Goal: Information Seeking & Learning: Learn about a topic

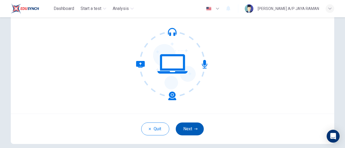
click at [192, 125] on button "Next" at bounding box center [190, 129] width 28 height 13
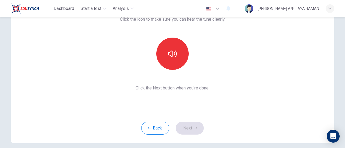
scroll to position [49, 0]
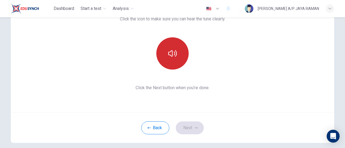
click at [171, 54] on icon "button" at bounding box center [172, 53] width 9 height 6
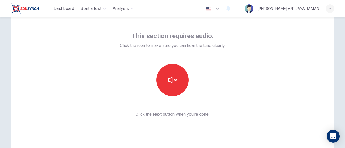
scroll to position [22, 0]
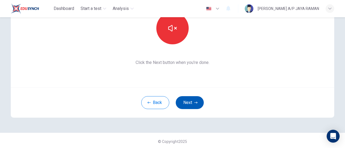
click at [191, 104] on button "Next" at bounding box center [190, 102] width 28 height 13
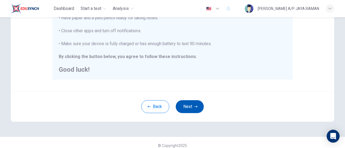
scroll to position [146, 0]
click at [192, 108] on button "Next" at bounding box center [190, 106] width 28 height 13
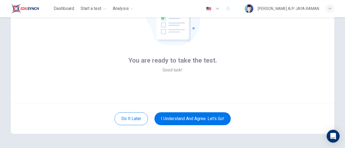
scroll to position [76, 0]
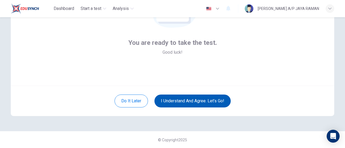
click at [204, 103] on button "I understand and agree. Let’s go!" at bounding box center [192, 101] width 76 height 13
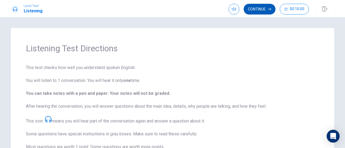
click at [260, 10] on button "Continue" at bounding box center [260, 9] width 32 height 11
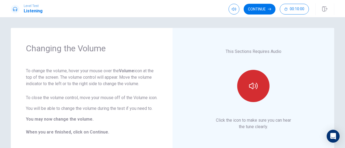
click at [253, 86] on icon "button" at bounding box center [253, 86] width 9 height 9
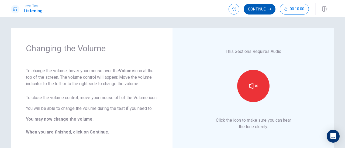
click at [257, 10] on button "Continue" at bounding box center [260, 9] width 32 height 11
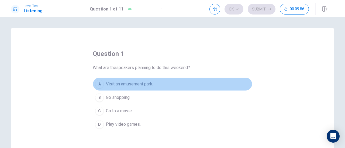
click at [141, 83] on span "Visit an amusement park." at bounding box center [129, 84] width 47 height 6
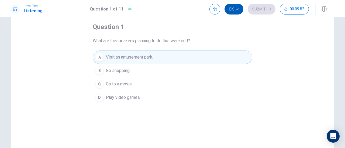
scroll to position [27, 0]
click at [233, 10] on button "Ok" at bounding box center [233, 9] width 19 height 11
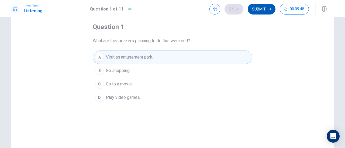
click at [261, 9] on button "Submit" at bounding box center [262, 9] width 28 height 11
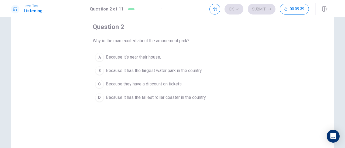
click at [185, 72] on span "Because it has the largest water park in the country." at bounding box center [154, 71] width 96 height 6
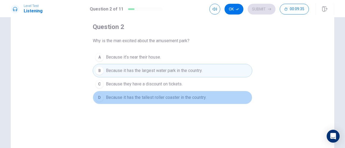
click at [140, 101] on button "D Because it has the tallest roller coaster in the country." at bounding box center [173, 97] width 160 height 13
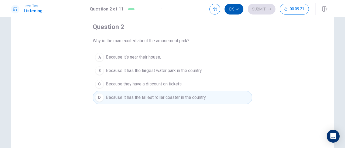
click at [237, 9] on icon "button" at bounding box center [237, 9] width 3 height 3
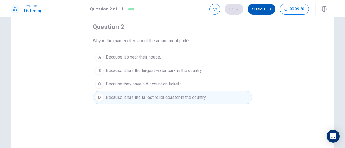
click at [269, 8] on icon "button" at bounding box center [269, 9] width 3 height 3
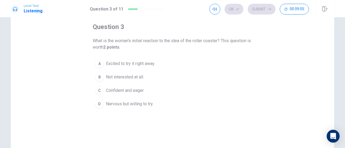
click at [149, 104] on span "Nervous but willing to try." at bounding box center [129, 104] width 47 height 6
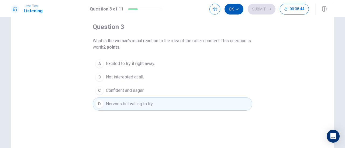
click at [238, 9] on icon "button" at bounding box center [237, 9] width 3 height 2
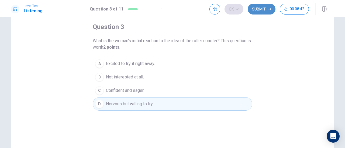
click at [271, 7] on button "Submit" at bounding box center [262, 9] width 28 height 11
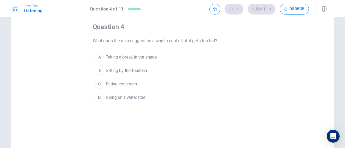
click at [141, 98] on span "Going on a water ride." at bounding box center [126, 98] width 40 height 6
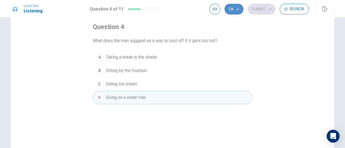
click at [236, 11] on button "Ok" at bounding box center [233, 9] width 19 height 11
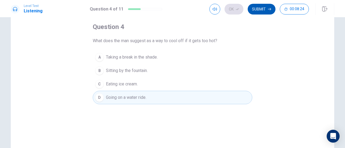
click at [270, 9] on icon "button" at bounding box center [269, 9] width 3 height 2
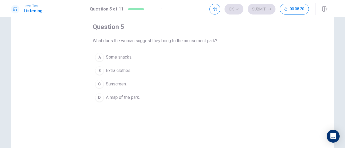
click at [120, 74] on button "B Extra clothes." at bounding box center [173, 70] width 160 height 13
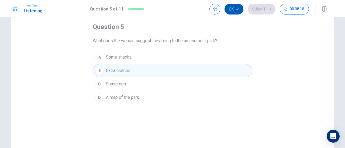
click at [232, 11] on button "Ok" at bounding box center [233, 9] width 19 height 11
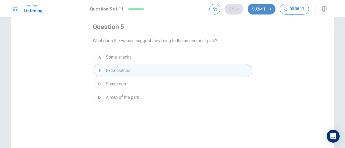
click at [261, 9] on button "Submit" at bounding box center [262, 9] width 28 height 11
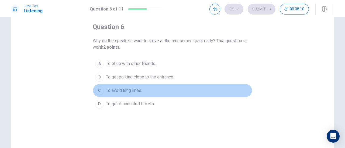
click at [143, 92] on button "C To avoid long lines." at bounding box center [173, 90] width 160 height 13
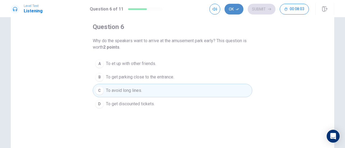
click at [235, 12] on button "Ok" at bounding box center [233, 9] width 19 height 11
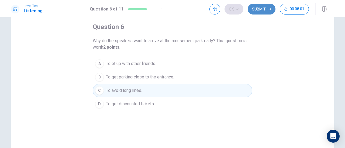
click at [264, 9] on button "Submit" at bounding box center [262, 9] width 28 height 11
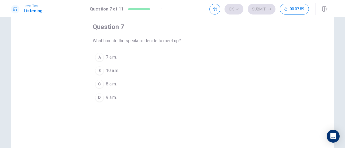
click at [116, 97] on button "D 9 a.m." at bounding box center [173, 97] width 160 height 13
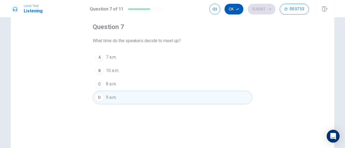
click at [234, 11] on button "Ok" at bounding box center [233, 9] width 19 height 11
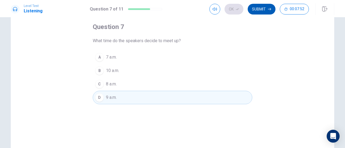
click at [264, 8] on button "Submit" at bounding box center [262, 9] width 28 height 11
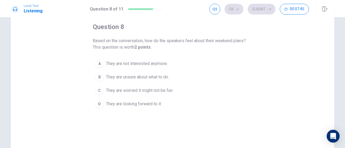
click at [144, 105] on span "They are looking forward to it." at bounding box center [134, 104] width 56 height 6
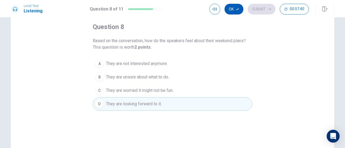
click at [236, 8] on button "Ok" at bounding box center [233, 9] width 19 height 11
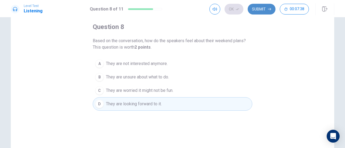
click at [266, 11] on button "Submit" at bounding box center [262, 9] width 28 height 11
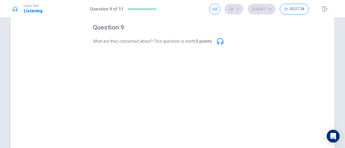
scroll to position [27, 0]
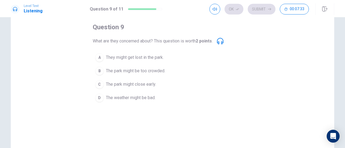
click at [155, 72] on span "The park might be too crowded." at bounding box center [135, 71] width 59 height 6
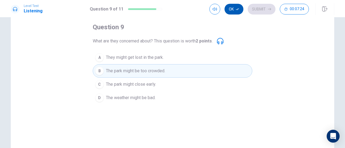
click at [235, 10] on button "Ok" at bounding box center [233, 9] width 19 height 11
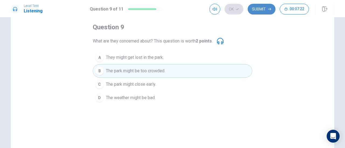
click at [260, 9] on button "Submit" at bounding box center [262, 9] width 28 height 11
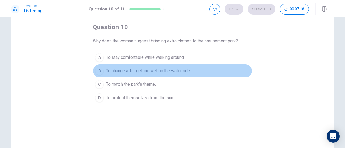
click at [185, 71] on span "To change after getting wet on the water ride." at bounding box center [148, 71] width 85 height 6
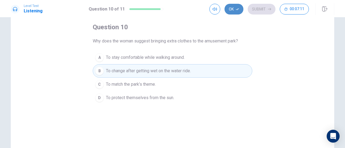
click at [236, 9] on button "Ok" at bounding box center [233, 9] width 19 height 11
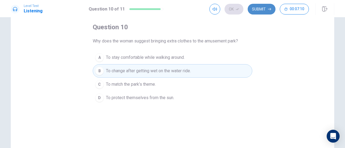
click at [258, 10] on button "Submit" at bounding box center [262, 9] width 28 height 11
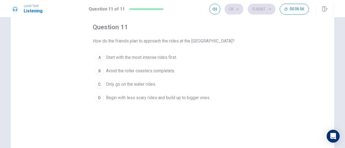
click at [191, 99] on span "Begin with less scary rides and build up to bigger ones." at bounding box center [158, 98] width 104 height 6
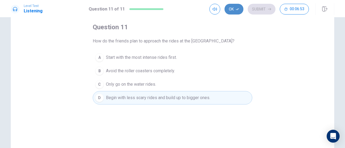
click at [234, 10] on button "Ok" at bounding box center [233, 9] width 19 height 11
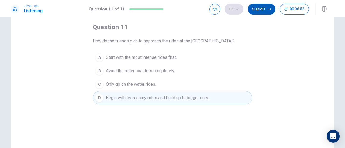
click at [261, 9] on button "Submit" at bounding box center [262, 9] width 28 height 11
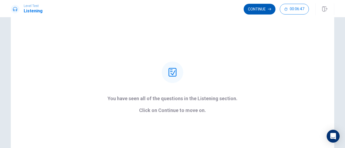
click at [258, 9] on button "Continue" at bounding box center [260, 9] width 32 height 11
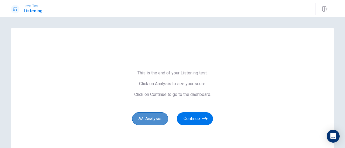
click at [148, 120] on button "Analysis" at bounding box center [150, 119] width 36 height 13
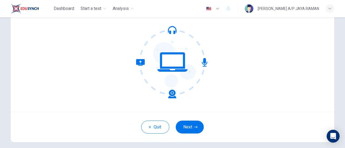
scroll to position [76, 0]
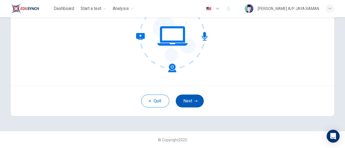
click at [187, 99] on button "Next" at bounding box center [190, 101] width 28 height 13
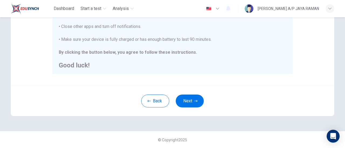
scroll to position [6, 0]
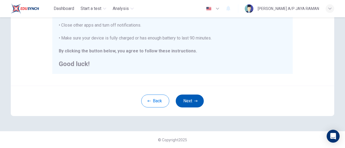
click at [192, 103] on button "Next" at bounding box center [190, 101] width 28 height 13
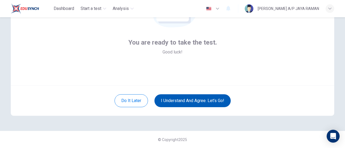
scroll to position [76, 0]
click at [196, 103] on button "I understand and agree. Let’s go!" at bounding box center [192, 101] width 76 height 13
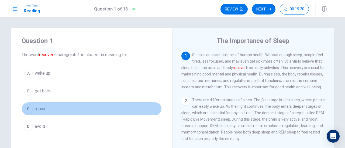
click at [54, 106] on button "C repair" at bounding box center [92, 108] width 140 height 13
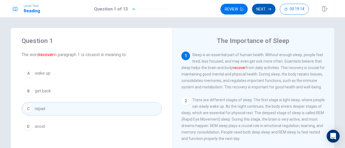
click at [261, 10] on button "Next" at bounding box center [263, 9] width 23 height 11
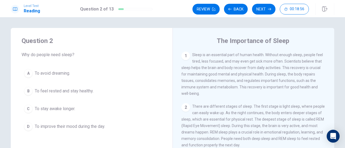
click at [90, 92] on span "To feel rested and stay healthy." at bounding box center [64, 91] width 59 height 6
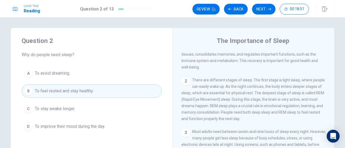
scroll to position [27, 0]
click at [262, 11] on button "Next" at bounding box center [263, 9] width 23 height 11
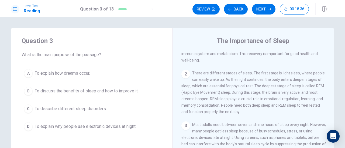
scroll to position [0, 0]
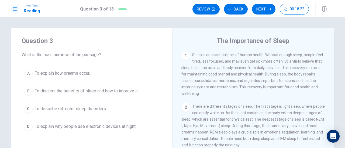
click at [126, 94] on button "B To discuss the benefits of sleep and how to improve it." at bounding box center [92, 91] width 140 height 13
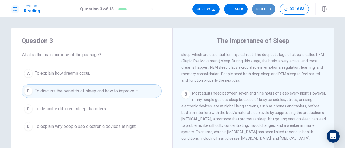
click at [266, 12] on button "Next" at bounding box center [263, 9] width 23 height 11
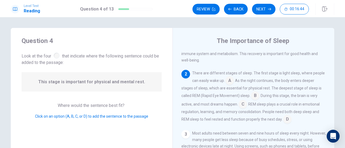
scroll to position [33, 0]
click at [240, 105] on input at bounding box center [242, 105] width 9 height 9
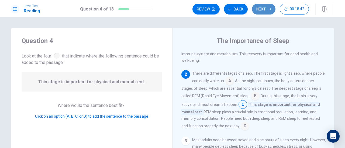
click at [271, 9] on icon "button" at bounding box center [269, 9] width 3 height 3
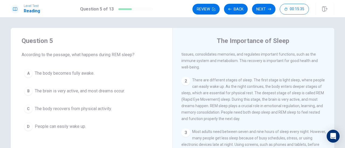
scroll to position [27, 0]
click at [120, 95] on button "B The brain is very active, and most dreams occur." at bounding box center [92, 91] width 140 height 13
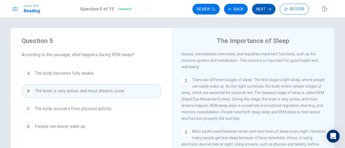
click at [261, 7] on button "Next" at bounding box center [263, 9] width 23 height 11
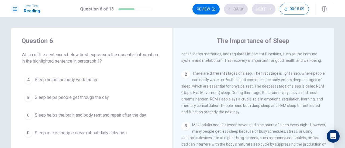
scroll to position [0, 0]
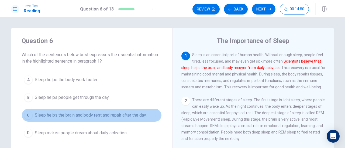
click at [142, 117] on span "Sleep helps the brain and body rest and repair after the day." at bounding box center [91, 115] width 112 height 6
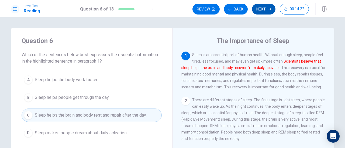
click at [265, 10] on button "Next" at bounding box center [263, 9] width 23 height 11
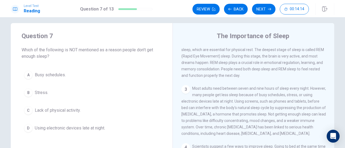
scroll to position [5, 0]
click at [85, 110] on button "C Lack of physical activity." at bounding box center [92, 110] width 140 height 13
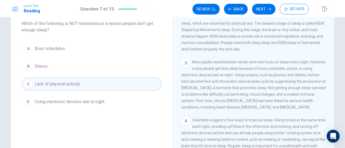
scroll to position [32, 0]
click at [261, 9] on button "Next" at bounding box center [263, 9] width 23 height 11
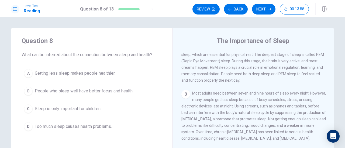
scroll to position [0, 0]
click at [98, 94] on span "People who sleep well have better focus and health." at bounding box center [84, 91] width 99 height 6
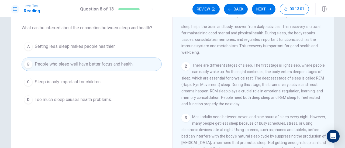
scroll to position [21, 0]
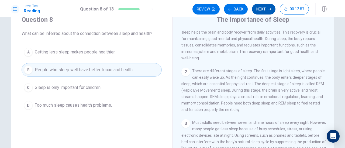
click at [266, 8] on button "Next" at bounding box center [263, 9] width 23 height 11
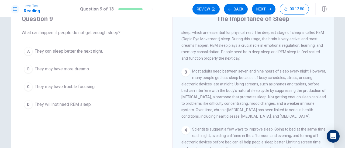
scroll to position [23, 0]
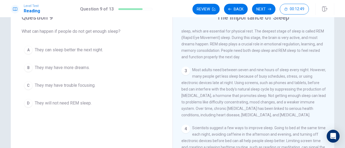
click at [100, 87] on button "C They may have trouble focusing." at bounding box center [92, 85] width 140 height 13
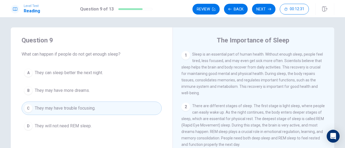
scroll to position [0, 0]
click at [267, 10] on button "Next" at bounding box center [263, 9] width 23 height 11
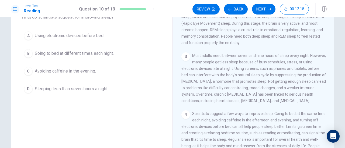
scroll to position [37, 0]
click at [102, 73] on button "C Avoiding caffeine in the evening." at bounding box center [92, 71] width 140 height 13
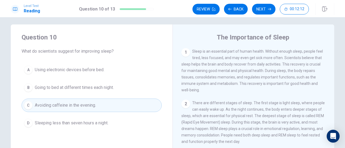
scroll to position [0, 0]
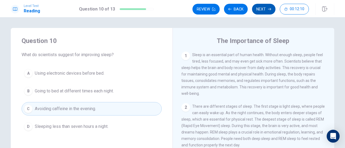
click at [269, 12] on button "Next" at bounding box center [263, 9] width 23 height 11
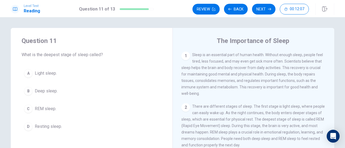
click at [53, 110] on span "REM sleep." at bounding box center [46, 109] width 22 height 6
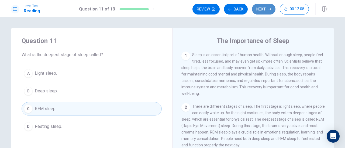
click at [264, 7] on button "Next" at bounding box center [263, 9] width 23 height 11
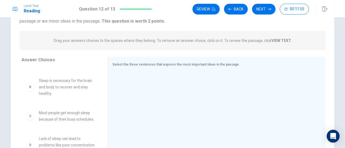
scroll to position [27, 0]
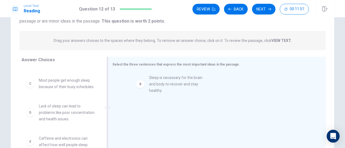
drag, startPoint x: 77, startPoint y: 96, endPoint x: 190, endPoint y: 87, distance: 113.6
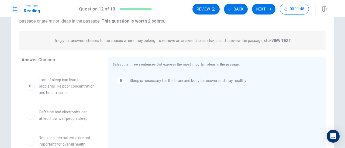
scroll to position [54, 0]
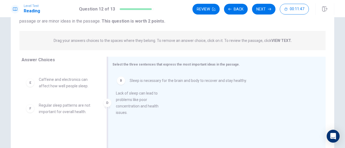
drag, startPoint x: 64, startPoint y: 101, endPoint x: 169, endPoint y: 101, distance: 104.6
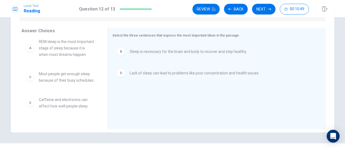
scroll to position [0, 0]
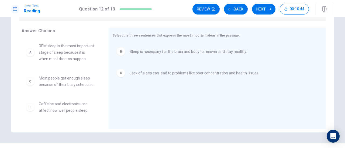
click at [68, 67] on div "A REM sleep is the most important stage of sleep because it is when most dreams…" at bounding box center [61, 53] width 78 height 28
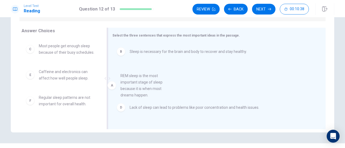
drag, startPoint x: 65, startPoint y: 61, endPoint x: 157, endPoint y: 96, distance: 98.7
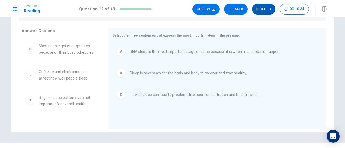
click at [267, 10] on button "Next" at bounding box center [263, 9] width 23 height 11
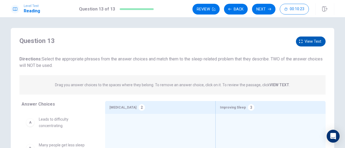
click at [306, 41] on span "View text" at bounding box center [313, 41] width 17 height 7
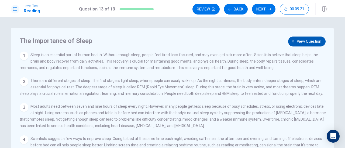
click at [304, 45] on button "View question" at bounding box center [306, 42] width 37 height 10
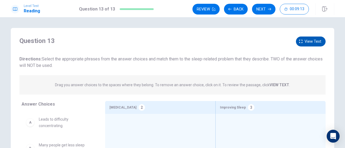
click at [305, 42] on span "View text" at bounding box center [313, 41] width 17 height 7
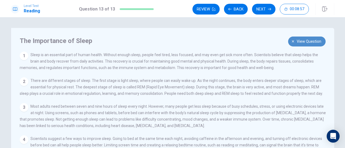
click at [299, 42] on span "View question" at bounding box center [309, 41] width 25 height 7
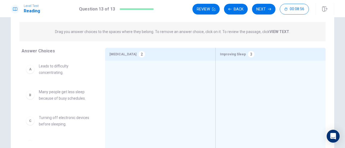
scroll to position [54, 0]
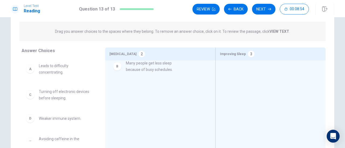
drag, startPoint x: 70, startPoint y: 98, endPoint x: 160, endPoint y: 70, distance: 94.2
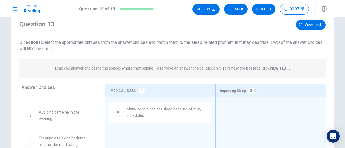
scroll to position [17, 0]
click at [303, 28] on button "View text" at bounding box center [311, 25] width 30 height 10
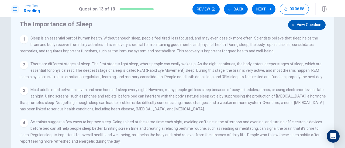
click at [303, 27] on span "View question" at bounding box center [309, 25] width 25 height 7
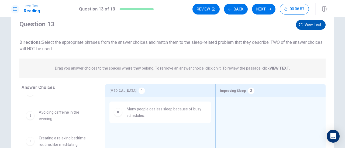
click at [303, 27] on button "View text" at bounding box center [311, 25] width 30 height 10
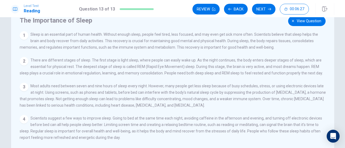
scroll to position [0, 0]
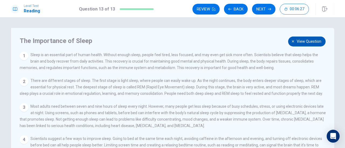
click at [300, 42] on span "View question" at bounding box center [309, 41] width 25 height 7
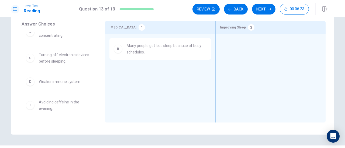
scroll to position [10, 0]
drag, startPoint x: 63, startPoint y: 87, endPoint x: 148, endPoint y: 83, distance: 85.5
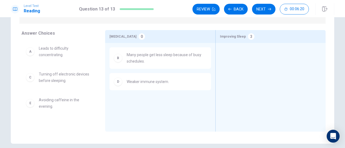
scroll to position [71, 0]
drag, startPoint x: 56, startPoint y: 55, endPoint x: 265, endPoint y: 54, distance: 209.1
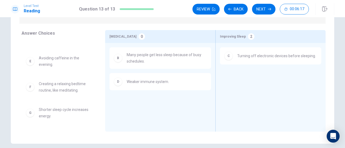
scroll to position [16, 0]
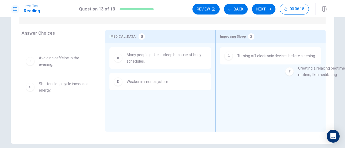
drag, startPoint x: 64, startPoint y: 88, endPoint x: 326, endPoint y: 73, distance: 262.7
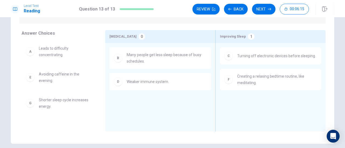
scroll to position [0, 0]
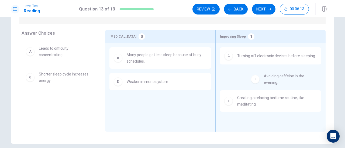
drag, startPoint x: 64, startPoint y: 78, endPoint x: 294, endPoint y: 81, distance: 229.6
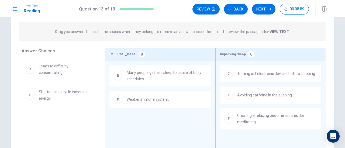
scroll to position [53, 0]
click at [208, 10] on button "Review" at bounding box center [205, 9] width 27 height 11
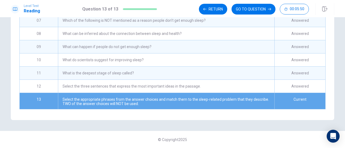
scroll to position [57, 0]
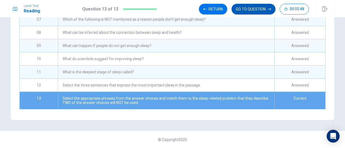
click at [261, 11] on button "GO TO QUESTION" at bounding box center [253, 9] width 44 height 11
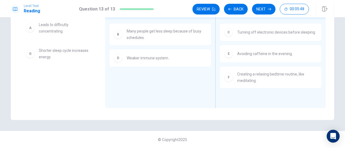
scroll to position [95, 0]
click at [207, 11] on button "Review" at bounding box center [205, 9] width 27 height 11
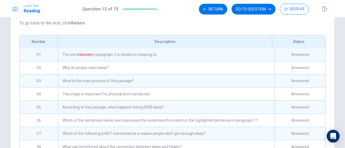
scroll to position [57, 0]
click at [125, 61] on div "The word recover in paragraph 1 is closest in meaning to:" at bounding box center [166, 55] width 216 height 13
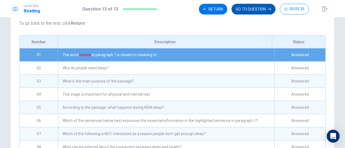
click at [259, 8] on button "GO TO QUESTION" at bounding box center [253, 9] width 44 height 11
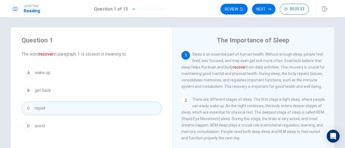
scroll to position [0, 0]
click at [267, 9] on button "Next" at bounding box center [263, 9] width 23 height 11
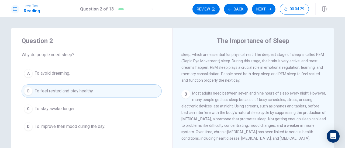
scroll to position [70, 0]
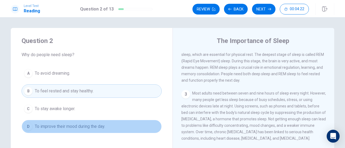
click at [112, 127] on button "D To improve their mood during the day." at bounding box center [92, 126] width 140 height 13
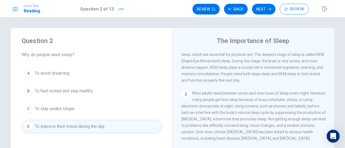
click at [78, 91] on span "To feel rested and stay healthy." at bounding box center [64, 91] width 59 height 6
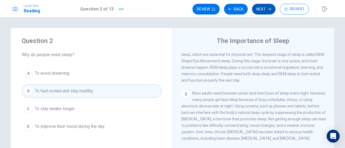
click at [259, 12] on button "Next" at bounding box center [263, 9] width 23 height 11
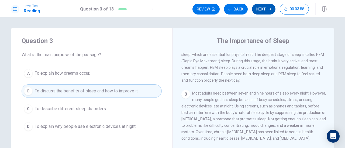
click at [263, 10] on button "Next" at bounding box center [263, 9] width 23 height 11
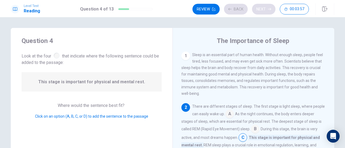
scroll to position [12, 0]
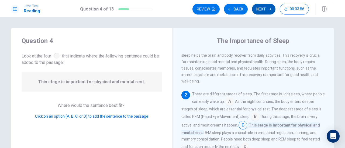
click at [263, 10] on button "Next" at bounding box center [263, 9] width 23 height 11
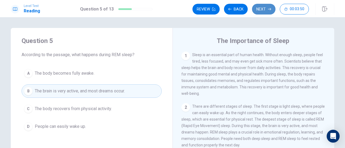
click at [263, 10] on button "Next" at bounding box center [263, 9] width 23 height 11
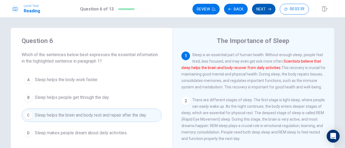
click at [263, 10] on button "Next" at bounding box center [263, 9] width 23 height 11
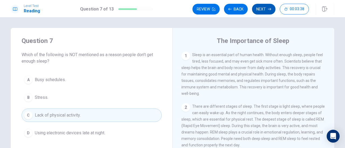
click at [263, 10] on button "Next" at bounding box center [263, 9] width 23 height 11
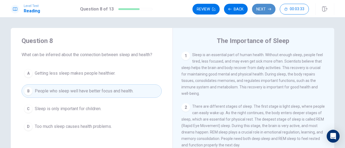
click at [263, 10] on button "Next" at bounding box center [263, 9] width 23 height 11
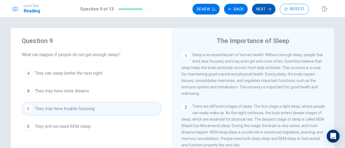
click at [263, 10] on button "Next" at bounding box center [263, 9] width 23 height 11
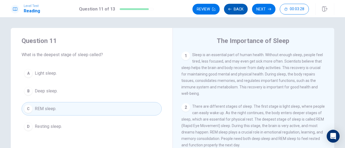
click at [236, 11] on button "Back" at bounding box center [236, 9] width 24 height 11
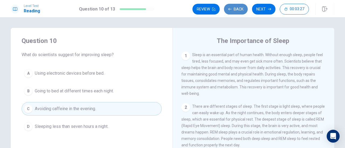
click at [236, 11] on button "Back" at bounding box center [236, 9] width 24 height 11
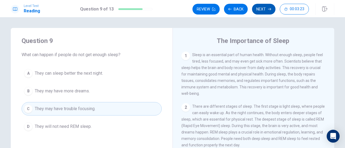
click at [267, 9] on button "Next" at bounding box center [263, 9] width 23 height 11
click at [265, 10] on button "Next" at bounding box center [263, 9] width 23 height 11
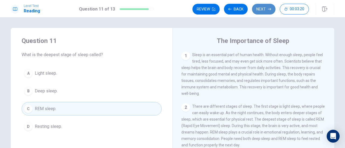
click at [264, 12] on button "Next" at bounding box center [263, 9] width 23 height 11
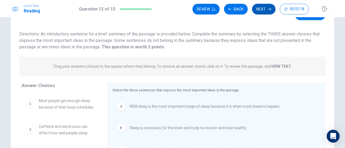
scroll to position [0, 0]
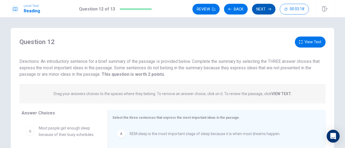
click at [263, 9] on button "Next" at bounding box center [263, 9] width 23 height 11
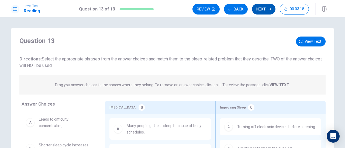
click at [267, 11] on button "Next" at bounding box center [263, 9] width 23 height 11
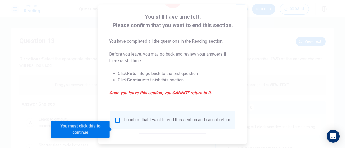
scroll to position [52, 0]
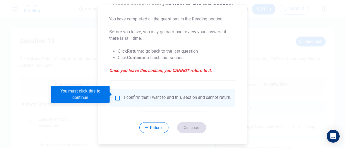
click at [117, 95] on input "You must click this to continue" at bounding box center [117, 98] width 6 height 6
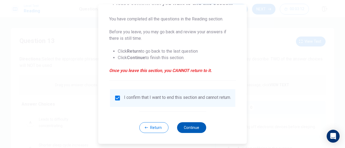
click at [192, 130] on button "Continue" at bounding box center [191, 128] width 29 height 11
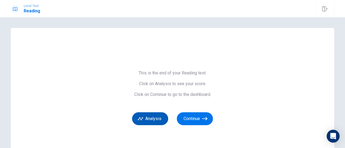
click at [153, 120] on button "Analysis" at bounding box center [150, 119] width 36 height 13
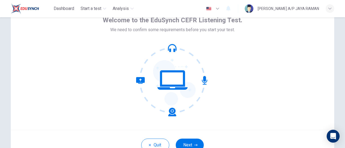
scroll to position [76, 0]
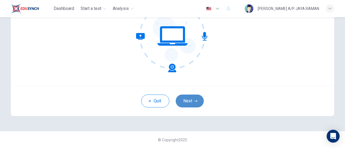
click at [190, 100] on button "Next" at bounding box center [190, 101] width 28 height 13
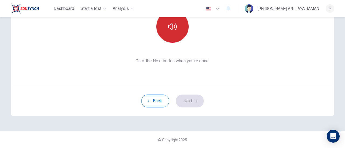
click at [171, 29] on icon "button" at bounding box center [172, 26] width 9 height 6
click at [189, 100] on button "Next" at bounding box center [190, 101] width 28 height 13
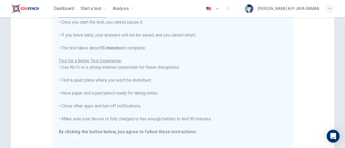
scroll to position [0, 0]
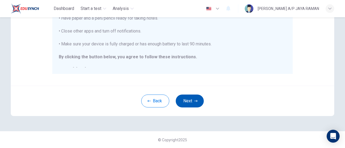
click at [188, 103] on button "Next" at bounding box center [190, 101] width 28 height 13
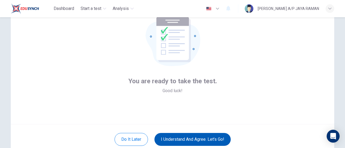
scroll to position [76, 0]
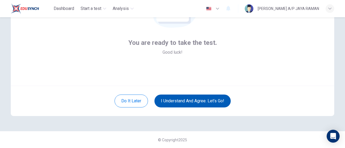
click at [205, 101] on button "I understand and agree. Let’s go!" at bounding box center [192, 101] width 76 height 13
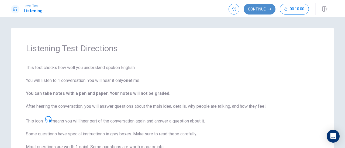
click at [253, 9] on button "Continue" at bounding box center [260, 9] width 32 height 11
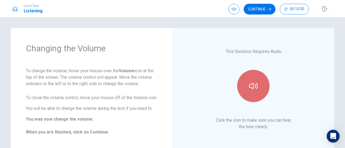
click at [247, 99] on button "button" at bounding box center [253, 86] width 32 height 32
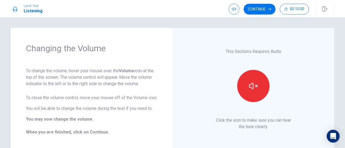
click at [264, 11] on button "Continue" at bounding box center [260, 9] width 32 height 11
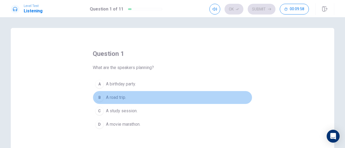
click at [133, 95] on button "B A road trip." at bounding box center [173, 97] width 160 height 13
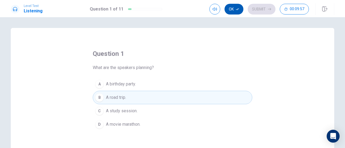
click at [234, 9] on button "Ok" at bounding box center [233, 9] width 19 height 11
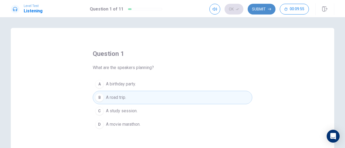
click at [259, 7] on button "Submit" at bounding box center [262, 9] width 28 height 11
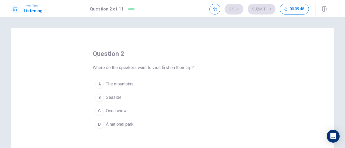
click at [123, 96] on button "B Seaside." at bounding box center [173, 97] width 160 height 13
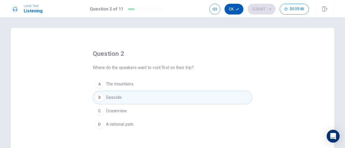
click at [237, 10] on icon "button" at bounding box center [237, 9] width 3 height 3
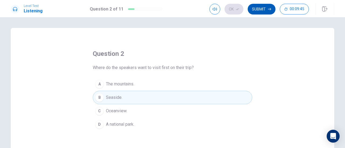
click at [268, 9] on icon "button" at bounding box center [269, 9] width 3 height 3
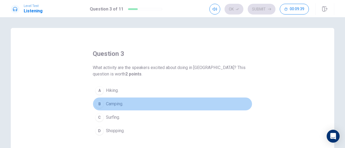
click at [114, 103] on span "Camping." at bounding box center [114, 104] width 17 height 6
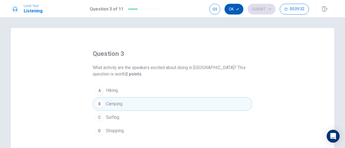
click at [235, 11] on button "Ok" at bounding box center [233, 9] width 19 height 11
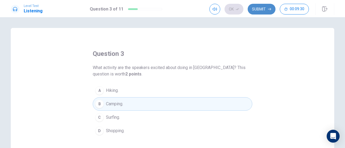
click at [259, 10] on button "Submit" at bounding box center [262, 9] width 28 height 11
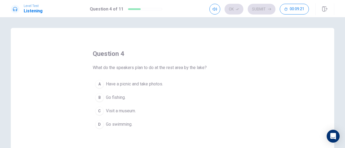
click at [146, 87] on span "Have a picnic and take photos." at bounding box center [134, 84] width 57 height 6
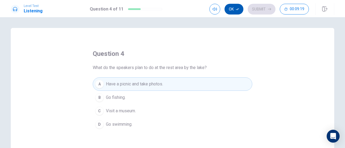
click at [235, 10] on button "Ok" at bounding box center [233, 9] width 19 height 11
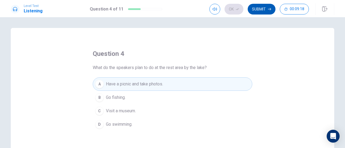
click at [265, 10] on button "Submit" at bounding box center [262, 9] width 28 height 11
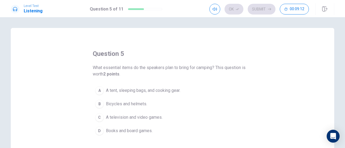
click at [172, 92] on span "A tent, sleeping bags, and cooking gear." at bounding box center [143, 91] width 74 height 6
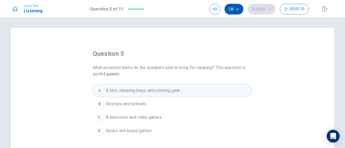
click at [236, 8] on button "Ok" at bounding box center [233, 9] width 19 height 11
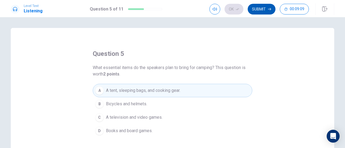
click at [264, 9] on button "Submit" at bounding box center [262, 9] width 28 height 11
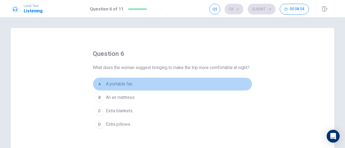
click at [120, 88] on span "A portable fan." at bounding box center [119, 84] width 27 height 6
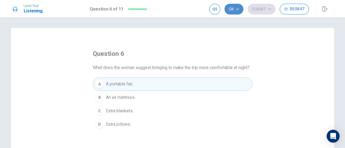
click at [231, 11] on button "Ok" at bounding box center [233, 9] width 19 height 11
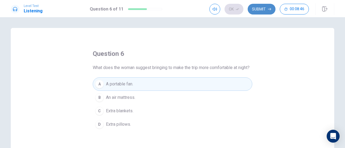
click at [256, 12] on button "Submit" at bounding box center [262, 9] width 28 height 11
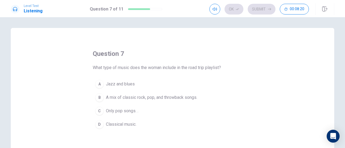
click at [168, 99] on span "A mix of classic rock, pop, and throwback songs." at bounding box center [151, 98] width 91 height 6
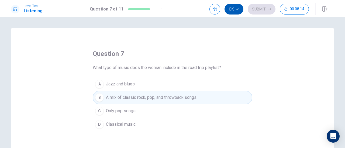
click at [236, 10] on button "Ok" at bounding box center [233, 9] width 19 height 11
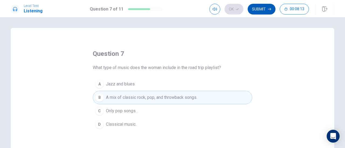
click at [265, 9] on button "Submit" at bounding box center [262, 9] width 28 height 11
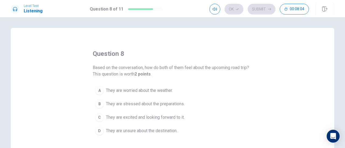
click at [166, 119] on span "They are excited and looking forward to it." at bounding box center [145, 118] width 79 height 6
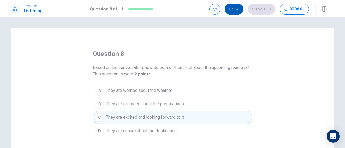
click at [236, 9] on button "Ok" at bounding box center [233, 9] width 19 height 11
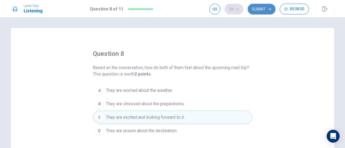
click at [265, 11] on button "Submit" at bounding box center [262, 9] width 28 height 11
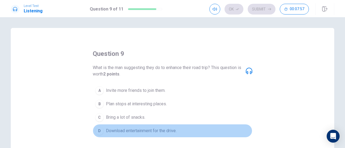
click at [180, 129] on button "D Download entertainment for the drive." at bounding box center [173, 131] width 160 height 13
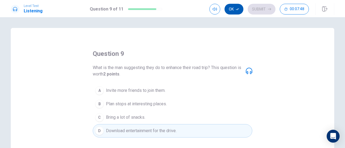
click at [236, 9] on icon "button" at bounding box center [237, 9] width 3 height 3
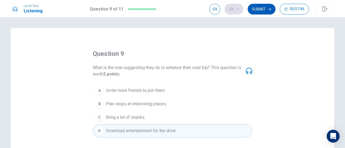
click at [258, 13] on button "Submit" at bounding box center [262, 9] width 28 height 11
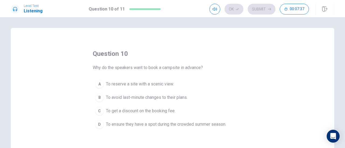
click at [202, 122] on span "To ensure they have a spot during the crowded summer season." at bounding box center [166, 125] width 120 height 6
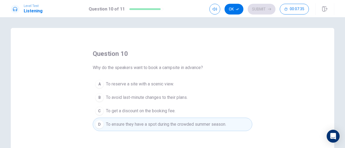
click at [239, 11] on button "Ok" at bounding box center [233, 9] width 19 height 11
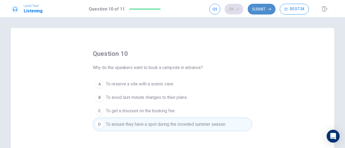
click at [256, 9] on button "Submit" at bounding box center [262, 9] width 28 height 11
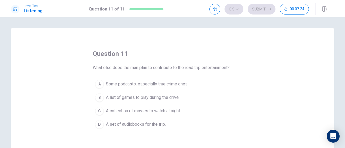
click at [179, 84] on span "Some podcasts, especially true crime ones." at bounding box center [147, 84] width 82 height 6
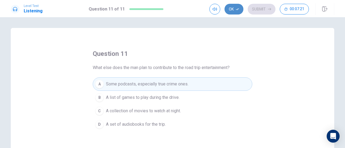
click at [238, 8] on icon "button" at bounding box center [237, 9] width 3 height 3
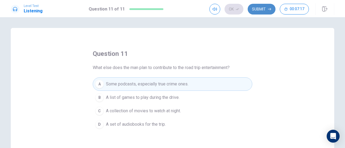
click at [260, 11] on button "Submit" at bounding box center [262, 9] width 28 height 11
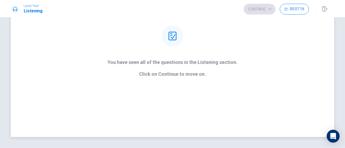
scroll to position [80, 0]
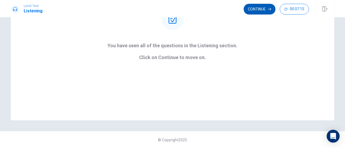
click at [265, 9] on button "Continue" at bounding box center [260, 9] width 32 height 11
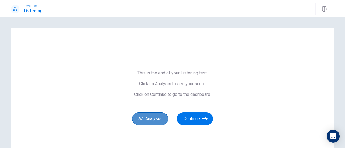
click at [147, 118] on button "Analysis" at bounding box center [150, 119] width 36 height 13
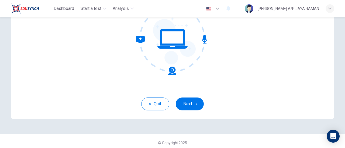
scroll to position [76, 0]
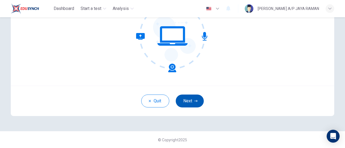
click at [191, 102] on button "Next" at bounding box center [190, 101] width 28 height 13
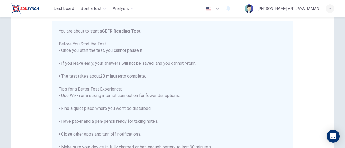
scroll to position [0, 0]
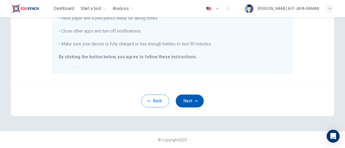
click at [196, 101] on icon "button" at bounding box center [195, 101] width 3 height 3
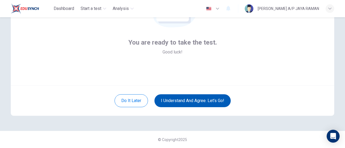
scroll to position [76, 0]
click at [201, 102] on button "I understand and agree. Let’s go!" at bounding box center [192, 101] width 76 height 13
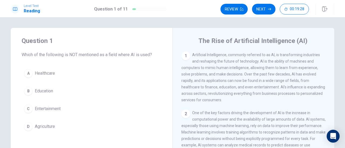
click at [52, 125] on span "Agriculture" at bounding box center [45, 127] width 20 height 6
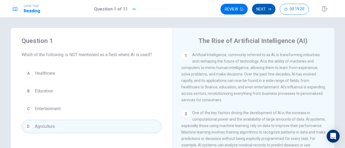
click at [262, 12] on button "Next" at bounding box center [263, 9] width 23 height 11
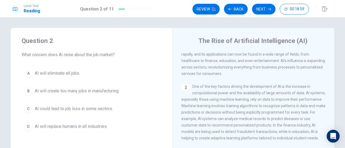
scroll to position [27, 0]
click at [87, 73] on button "A AI will eliminate all jobs." at bounding box center [92, 73] width 140 height 13
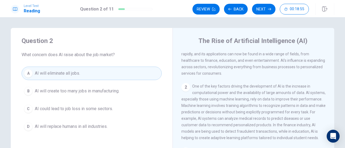
click at [118, 109] on button "C AI could lead to job loss in some sectors." at bounding box center [92, 108] width 140 height 13
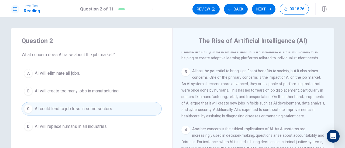
scroll to position [107, 0]
click at [266, 11] on button "Next" at bounding box center [263, 9] width 23 height 11
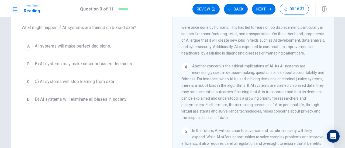
scroll to position [27, 0]
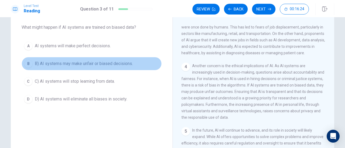
click at [96, 61] on span "B) AI systems may make unfair or biased decisions." at bounding box center [84, 64] width 98 height 6
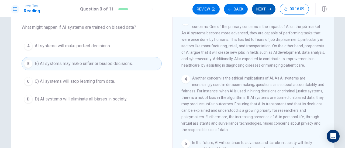
scroll to position [130, 0]
click at [269, 10] on icon "button" at bounding box center [269, 9] width 3 height 3
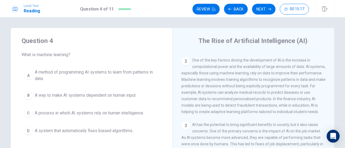
scroll to position [53, 0]
click at [259, 11] on button "Next" at bounding box center [263, 9] width 23 height 11
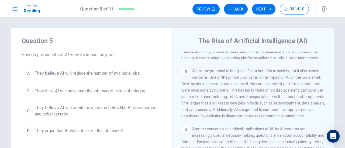
scroll to position [107, 0]
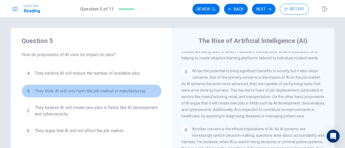
click at [141, 91] on span "They think AI will only harm the job market in manufacturing." at bounding box center [90, 91] width 111 height 6
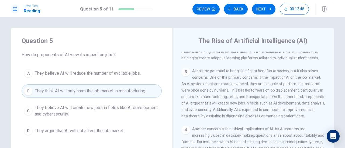
click at [126, 109] on span "They believe AI will create new jobs in fields like AI development and cybersec…" at bounding box center [97, 111] width 125 height 13
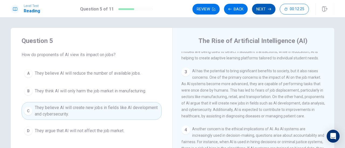
click at [265, 12] on button "Next" at bounding box center [263, 9] width 23 height 11
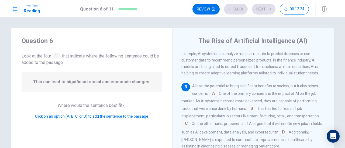
scroll to position [92, 0]
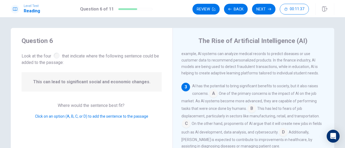
click at [248, 113] on input at bounding box center [251, 109] width 9 height 9
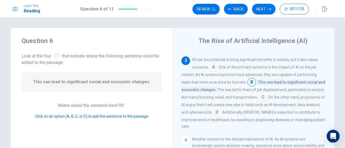
scroll to position [118, 0]
click at [261, 9] on button "Next" at bounding box center [263, 9] width 23 height 11
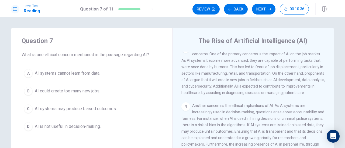
click at [111, 126] on button "D AI is not useful in decision-making." at bounding box center [92, 126] width 140 height 13
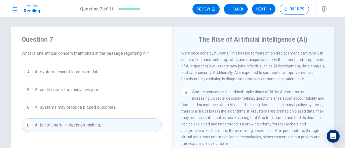
scroll to position [1, 0]
click at [123, 110] on button "C AI systems may produce biased outcomes." at bounding box center [92, 107] width 140 height 13
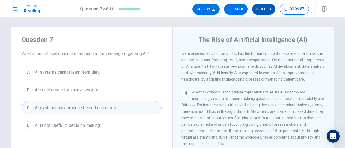
click at [265, 8] on button "Next" at bounding box center [263, 9] width 23 height 11
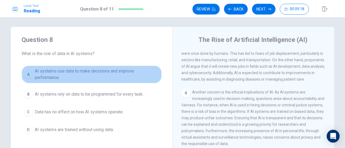
click at [121, 75] on span "AI systems use data to make decisions and improve performance." at bounding box center [97, 74] width 125 height 13
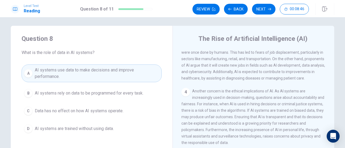
scroll to position [0, 0]
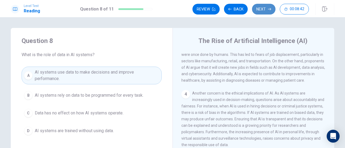
click at [262, 10] on button "Next" at bounding box center [263, 9] width 23 height 11
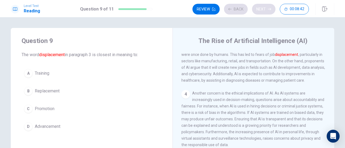
scroll to position [126, 0]
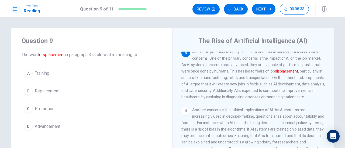
click at [60, 94] on button "B Replacement" at bounding box center [92, 91] width 140 height 13
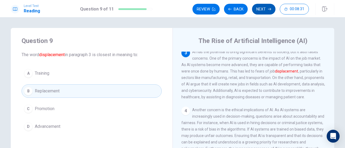
click at [259, 12] on button "Next" at bounding box center [263, 9] width 23 height 11
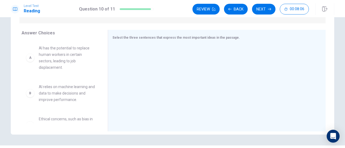
scroll to position [81, 0]
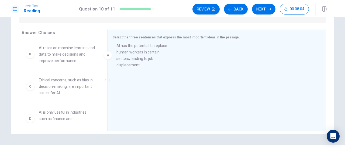
drag, startPoint x: 67, startPoint y: 63, endPoint x: 153, endPoint y: 61, distance: 85.4
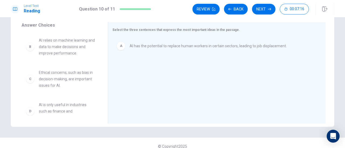
scroll to position [88, 0]
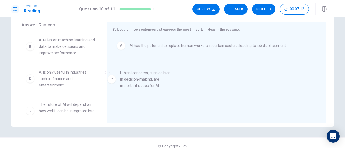
drag, startPoint x: 66, startPoint y: 82, endPoint x: 154, endPoint y: 83, distance: 88.7
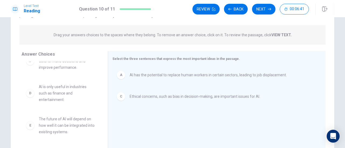
scroll to position [0, 0]
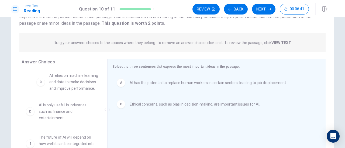
drag, startPoint x: 76, startPoint y: 84, endPoint x: 206, endPoint y: 101, distance: 130.6
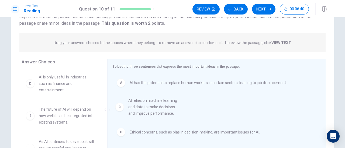
scroll to position [51, 0]
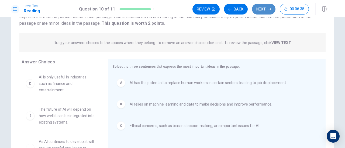
click at [264, 10] on button "Next" at bounding box center [263, 9] width 23 height 11
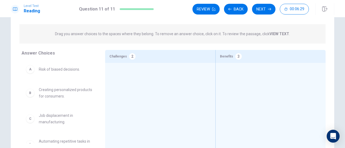
scroll to position [51, 0]
drag, startPoint x: 61, startPoint y: 122, endPoint x: 155, endPoint y: 91, distance: 98.5
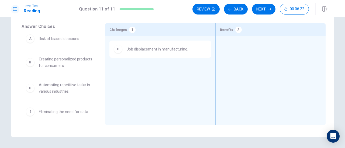
scroll to position [0, 0]
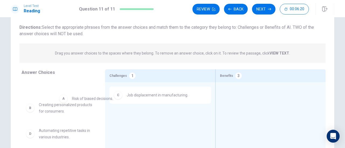
drag, startPoint x: 66, startPoint y: 90, endPoint x: 143, endPoint y: 108, distance: 79.6
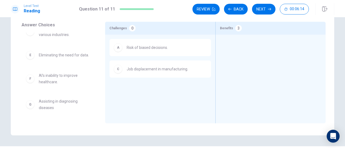
scroll to position [80, 0]
drag, startPoint x: 67, startPoint y: 105, endPoint x: 271, endPoint y: 60, distance: 208.4
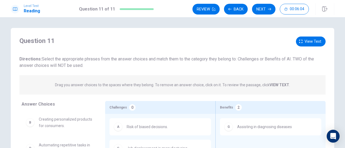
scroll to position [0, 0]
drag, startPoint x: 63, startPoint y: 122, endPoint x: 258, endPoint y: 120, distance: 195.1
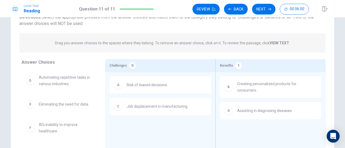
scroll to position [42, 0]
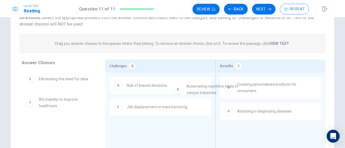
drag, startPoint x: 72, startPoint y: 86, endPoint x: 260, endPoint y: 96, distance: 188.9
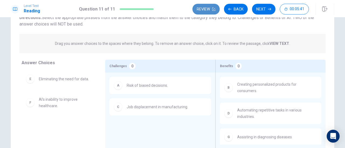
click at [205, 11] on button "Review" at bounding box center [205, 9] width 27 height 11
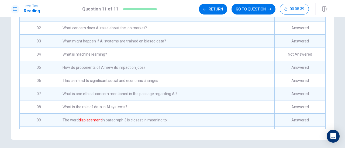
scroll to position [97, 0]
click at [108, 61] on div "What is machine learning?" at bounding box center [166, 55] width 216 height 13
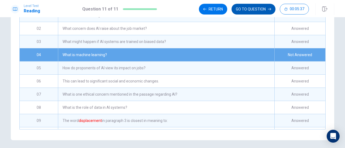
click at [248, 12] on button "GO TO QUESTION" at bounding box center [253, 9] width 44 height 11
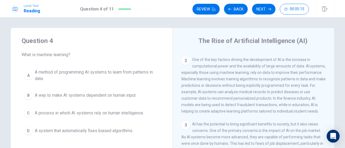
scroll to position [53, 0]
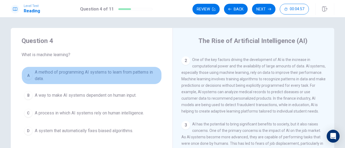
click at [143, 75] on span "A method of programming AI systems to learn from patterns in data." at bounding box center [97, 75] width 125 height 13
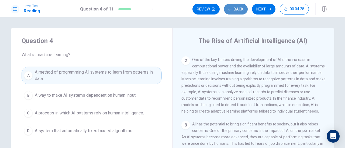
click at [239, 11] on button "Back" at bounding box center [236, 9] width 24 height 11
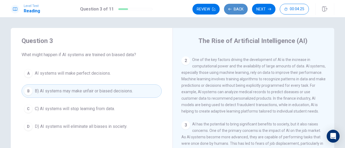
click at [239, 11] on button "Back" at bounding box center [236, 9] width 24 height 11
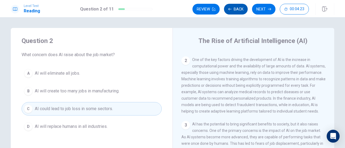
click at [239, 11] on button "Back" at bounding box center [236, 9] width 24 height 11
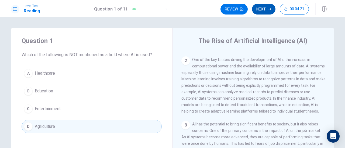
click at [265, 9] on button "Next" at bounding box center [263, 9] width 23 height 11
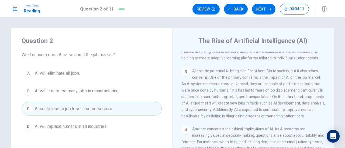
scroll to position [107, 0]
click at [261, 11] on button "Next" at bounding box center [263, 9] width 23 height 11
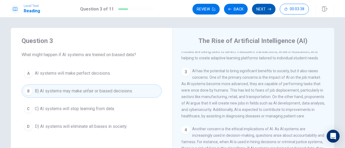
click at [263, 9] on button "Next" at bounding box center [263, 9] width 23 height 11
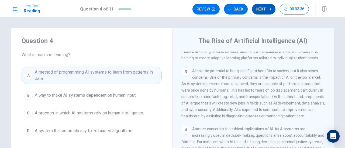
click at [271, 8] on icon "button" at bounding box center [269, 9] width 3 height 3
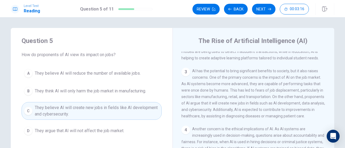
click at [268, 12] on button "Next" at bounding box center [263, 9] width 23 height 11
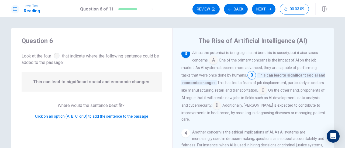
scroll to position [125, 0]
click at [221, 110] on input at bounding box center [217, 106] width 9 height 9
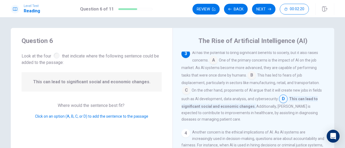
click at [217, 63] on input at bounding box center [213, 61] width 9 height 9
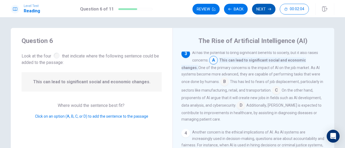
click at [268, 9] on icon "button" at bounding box center [269, 9] width 3 height 3
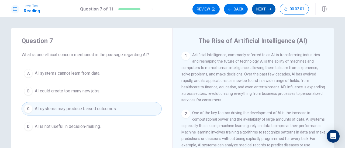
click at [266, 11] on button "Next" at bounding box center [263, 9] width 23 height 11
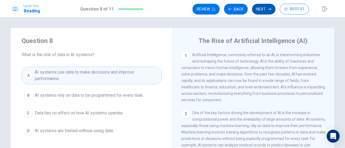
click at [260, 9] on button "Next" at bounding box center [263, 9] width 23 height 11
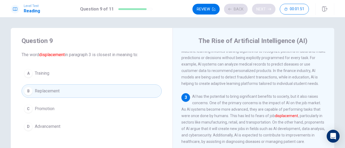
scroll to position [85, 0]
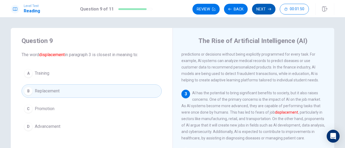
click at [260, 9] on button "Next" at bounding box center [263, 9] width 23 height 11
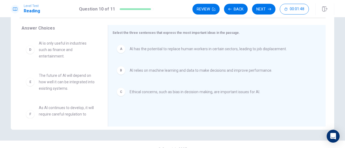
scroll to position [95, 0]
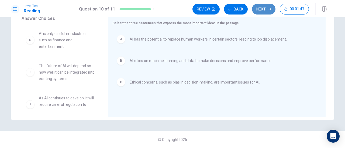
click at [263, 11] on button "Next" at bounding box center [263, 9] width 23 height 11
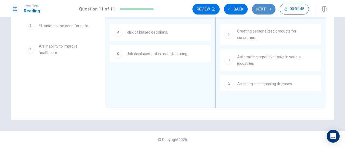
click at [262, 9] on button "Next" at bounding box center [263, 9] width 23 height 11
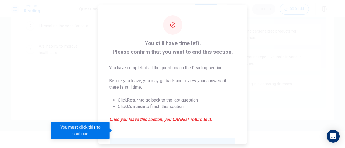
scroll to position [52, 0]
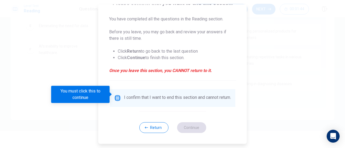
click at [115, 95] on input "You must click this to continue" at bounding box center [117, 98] width 6 height 6
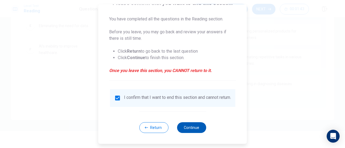
click at [198, 129] on button "Continue" at bounding box center [191, 128] width 29 height 11
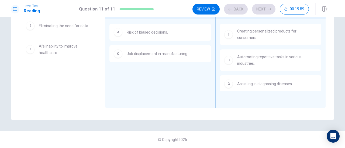
scroll to position [47, 0]
